Goal: Task Accomplishment & Management: Complete application form

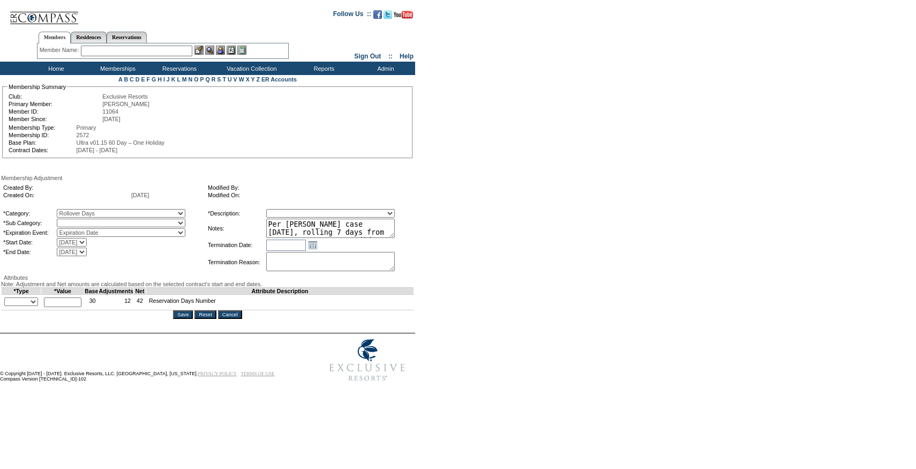
click at [91, 227] on select "Rollover Days" at bounding box center [121, 222] width 129 height 9
select select "782"
click at [79, 221] on select "Rollover Days" at bounding box center [121, 222] width 129 height 9
click at [307, 217] on select "Membership/Transfer Fee Adjustment Membership Fee Adjustment Add-On Fee Adjustm…" at bounding box center [330, 213] width 129 height 9
select select "275"
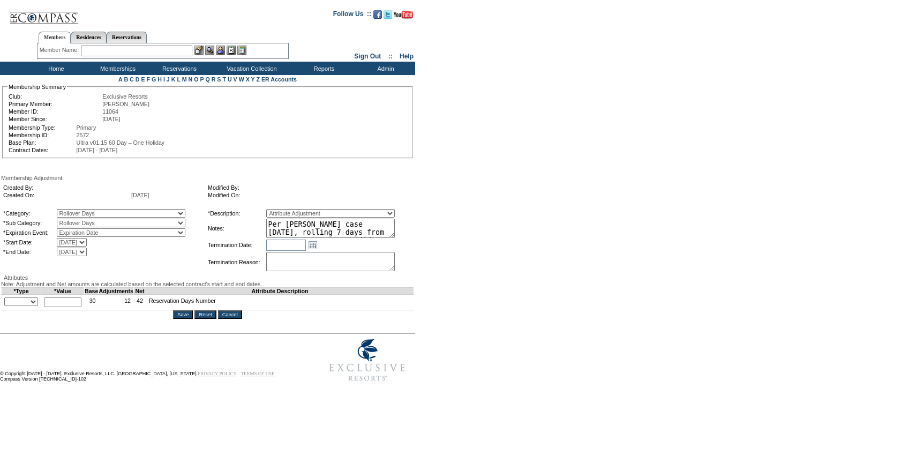
click at [286, 210] on select "Membership/Transfer Fee Adjustment Membership Fee Adjustment Add-On Fee Adjustm…" at bounding box center [330, 213] width 129 height 9
click at [87, 246] on select "9/30/2005 10/1/2006 10/1/2007 10/1/2008 10/1/2009 10/1/2010 10/1/2011 10/1/2012…" at bounding box center [72, 242] width 30 height 9
select select "10/1/2025 12:00:00 AM"
click at [79, 240] on select "9/30/2005 10/1/2006 10/1/2007 10/1/2008 10/1/2009 10/1/2010 10/1/2011 10/1/2012…" at bounding box center [72, 242] width 30 height 9
click at [87, 255] on select "9/30/2006 9/30/2007 9/30/2008 9/30/2009 9/30/2010 9/30/2011 9/30/2012 9/30/2013…" at bounding box center [72, 251] width 30 height 9
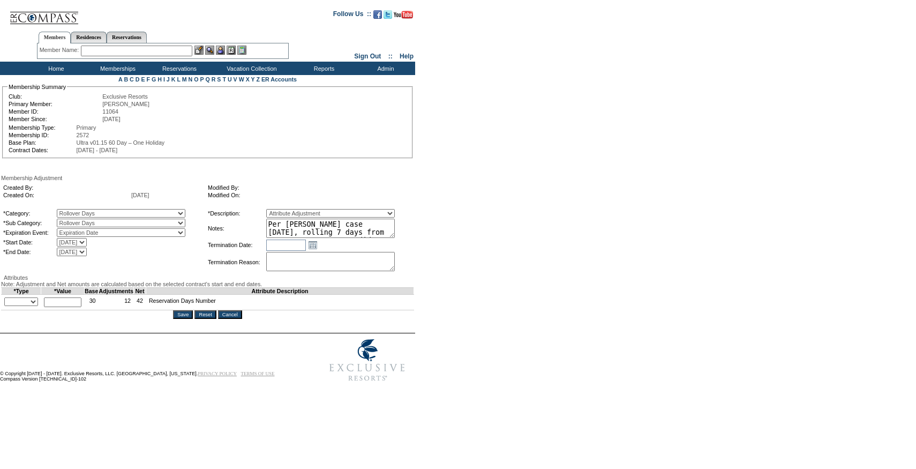
select select "9/30/2026 12:00:00 AM"
click at [79, 250] on select "9/30/2006 9/30/2007 9/30/2008 9/30/2009 9/30/2010 9/30/2011 9/30/2012 9/30/2013…" at bounding box center [72, 251] width 30 height 9
click at [31, 306] on select "+ - Override" at bounding box center [21, 301] width 34 height 9
select select "1"
click at [7, 306] on select "+ - Override" at bounding box center [21, 301] width 34 height 9
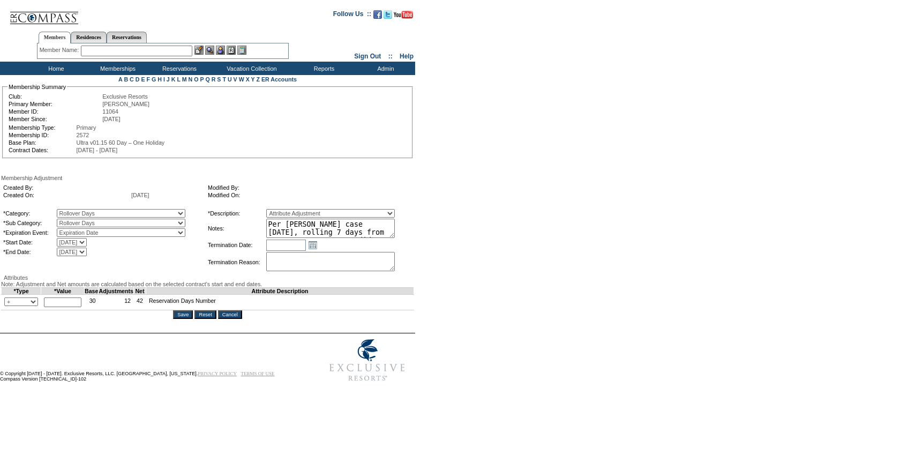
click at [66, 307] on input "text" at bounding box center [62, 302] width 37 height 10
type input "7"
click at [180, 319] on input "Save" at bounding box center [183, 314] width 20 height 9
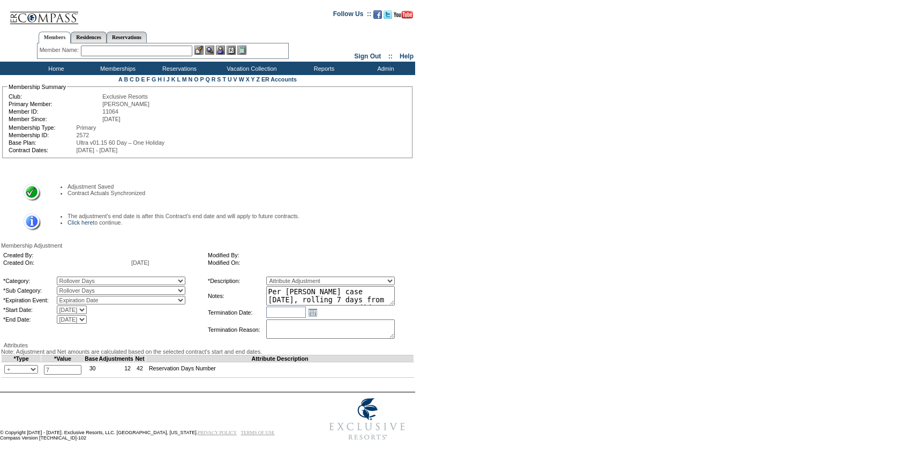
scroll to position [54, 0]
click at [90, 219] on link "Click here" at bounding box center [79, 222] width 25 height 6
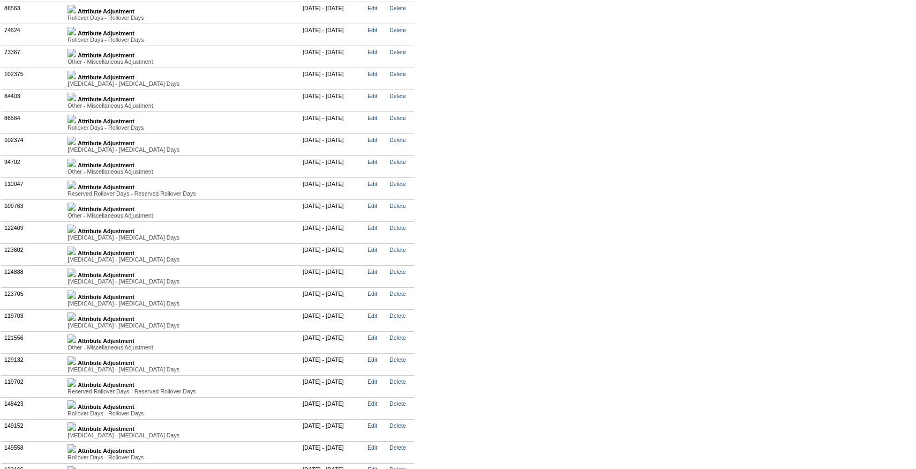
scroll to position [2823, 0]
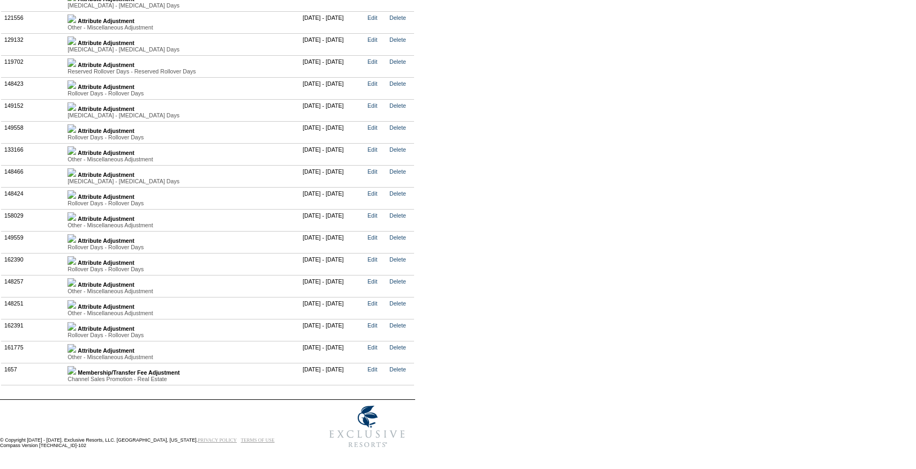
click at [76, 326] on img at bounding box center [71, 326] width 9 height 9
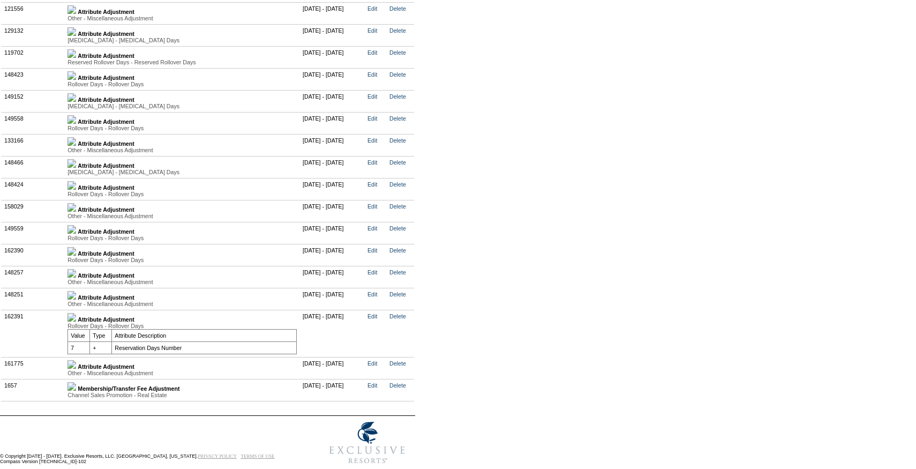
click at [76, 255] on img at bounding box center [71, 251] width 9 height 9
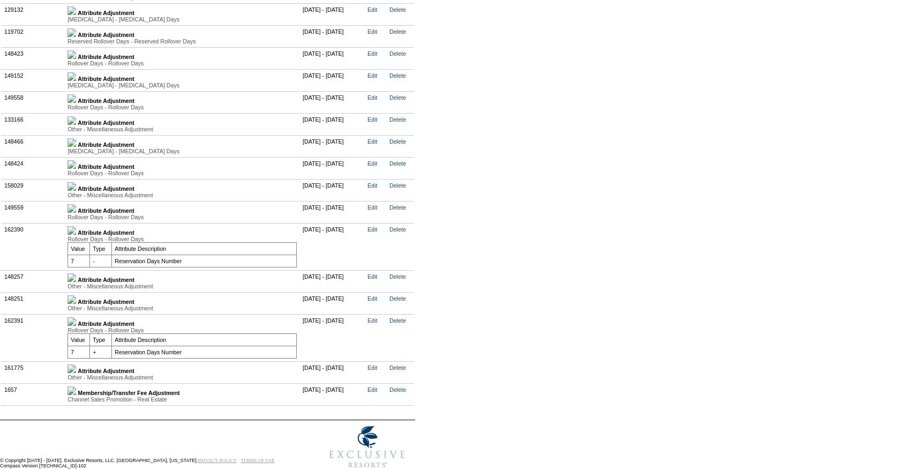
scroll to position [2845, 0]
